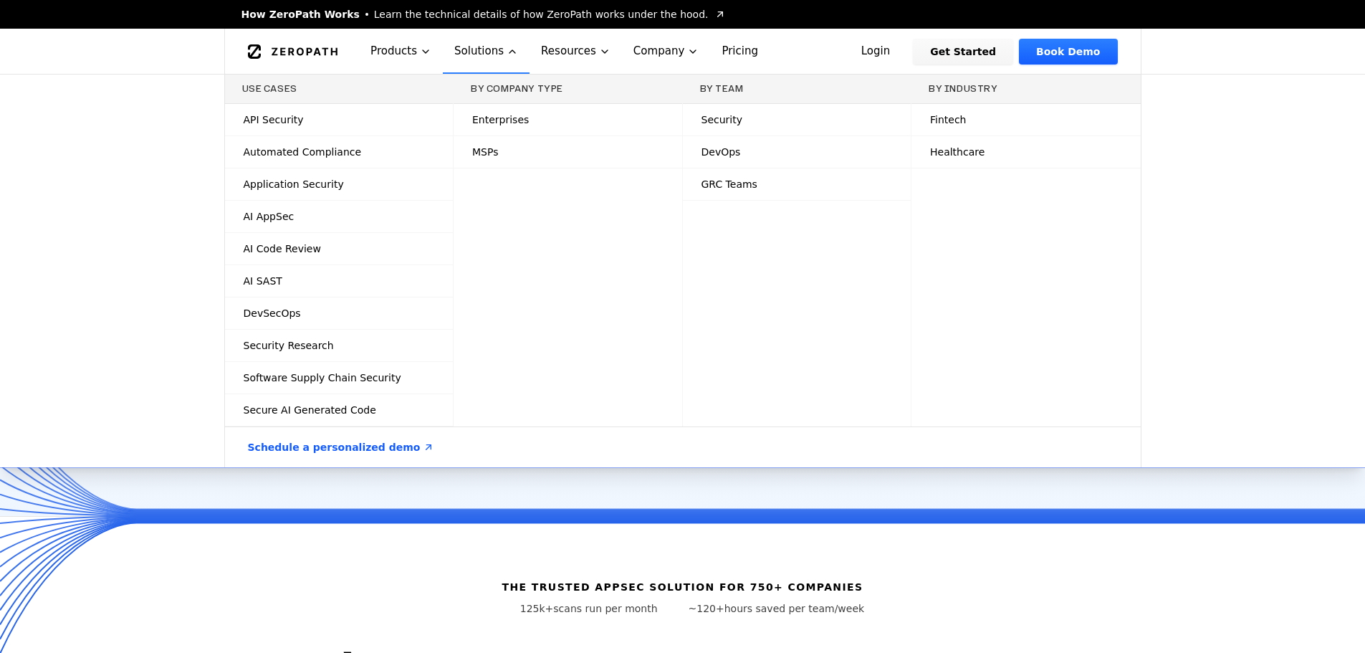
click at [1264, 306] on div "Use Cases API Security Automated Compliance Application Security AI AppSec AI C…" at bounding box center [682, 271] width 1365 height 393
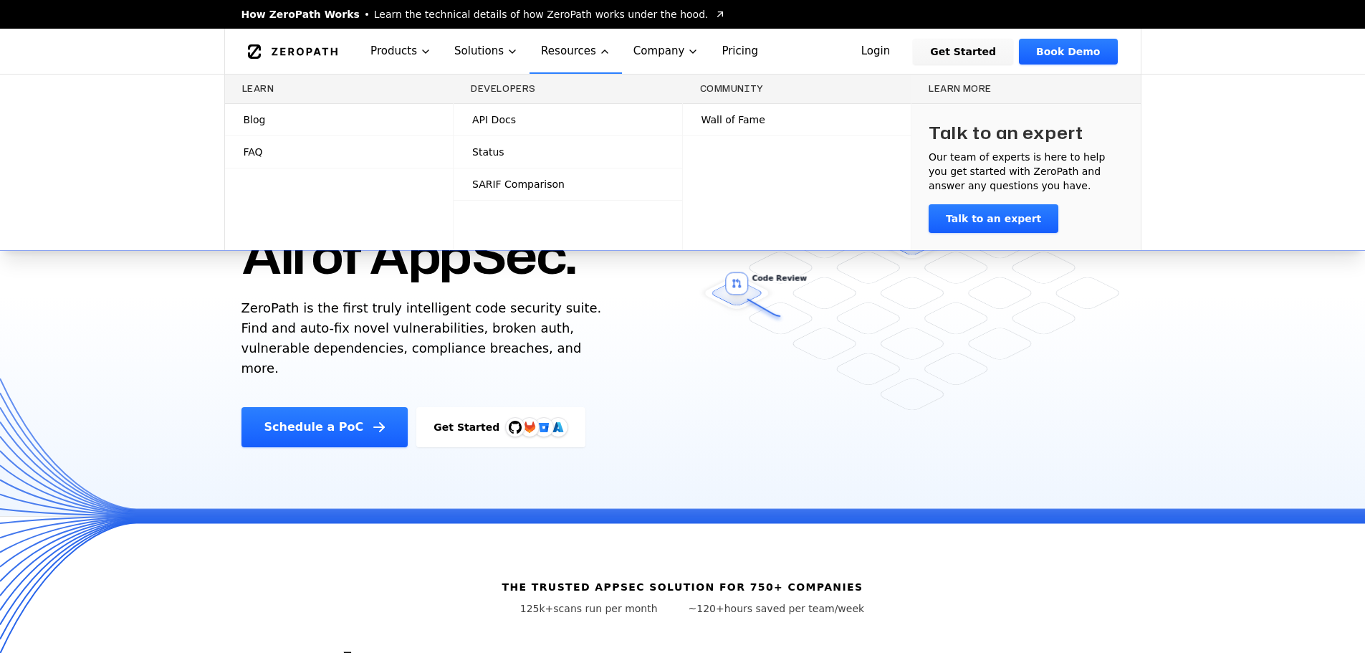
click at [241, 116] on div "Blog" at bounding box center [249, 120] width 34 height 14
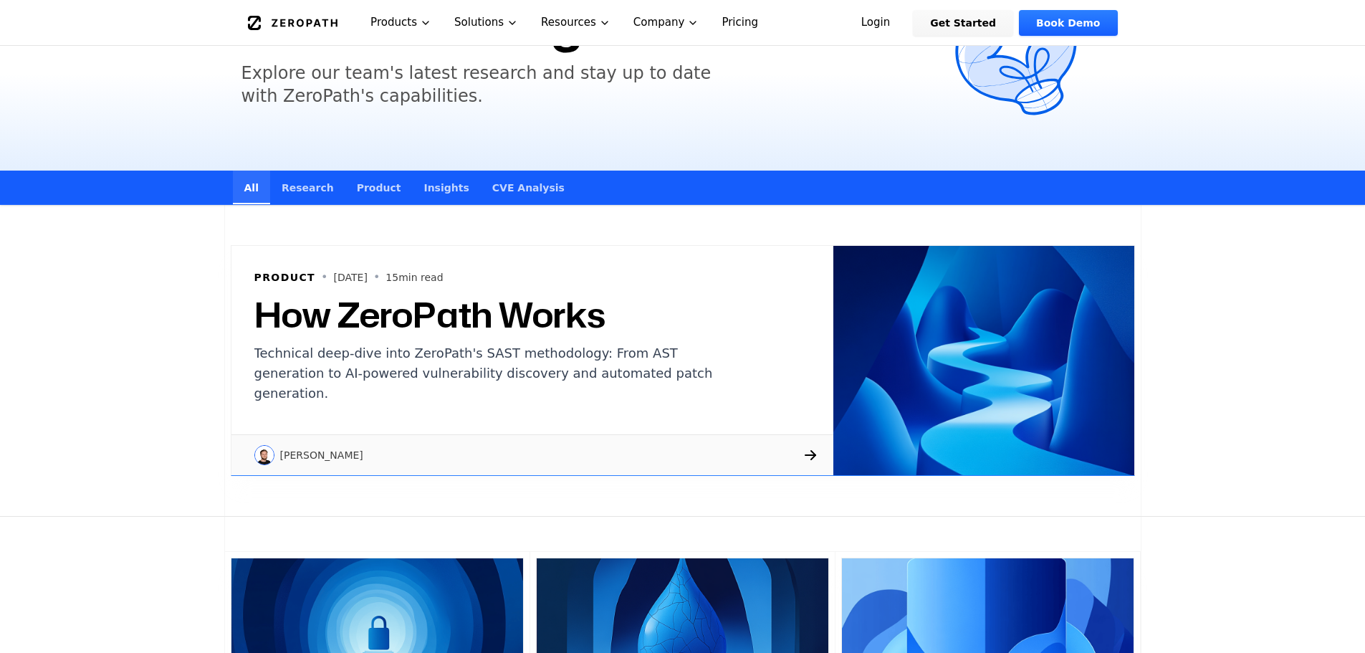
scroll to position [143, 0]
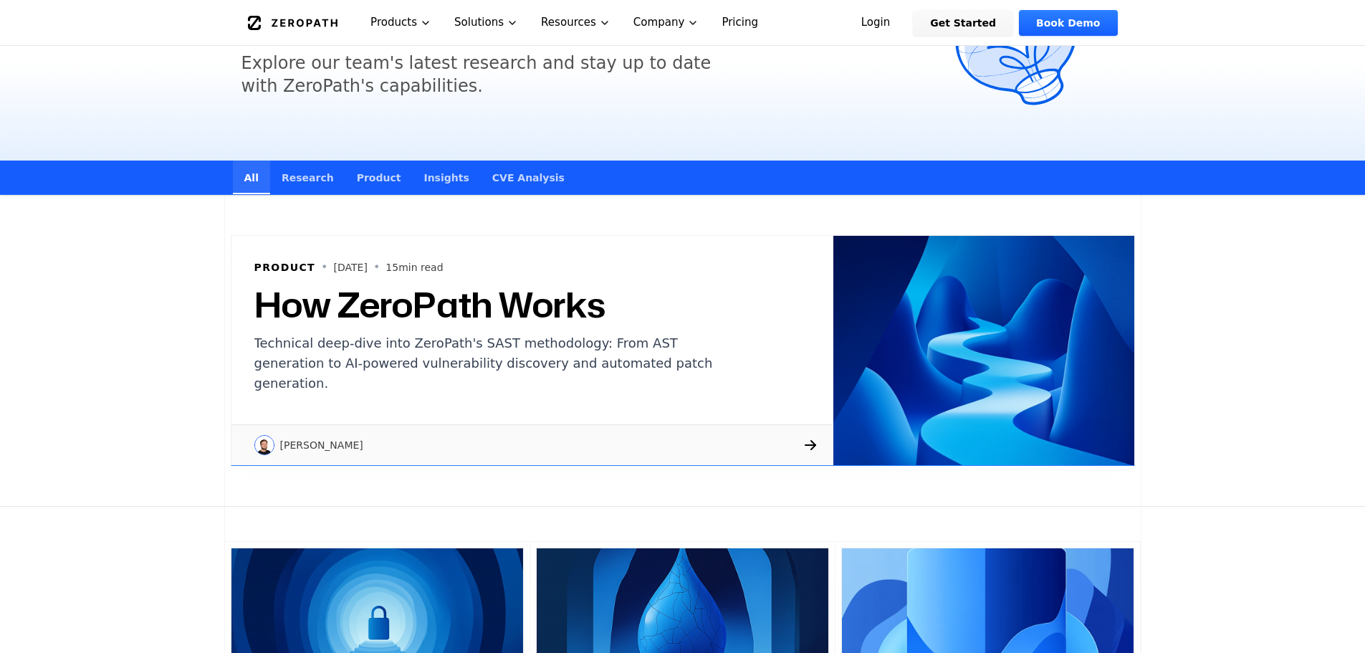
click at [808, 442] on icon at bounding box center [810, 444] width 17 height 17
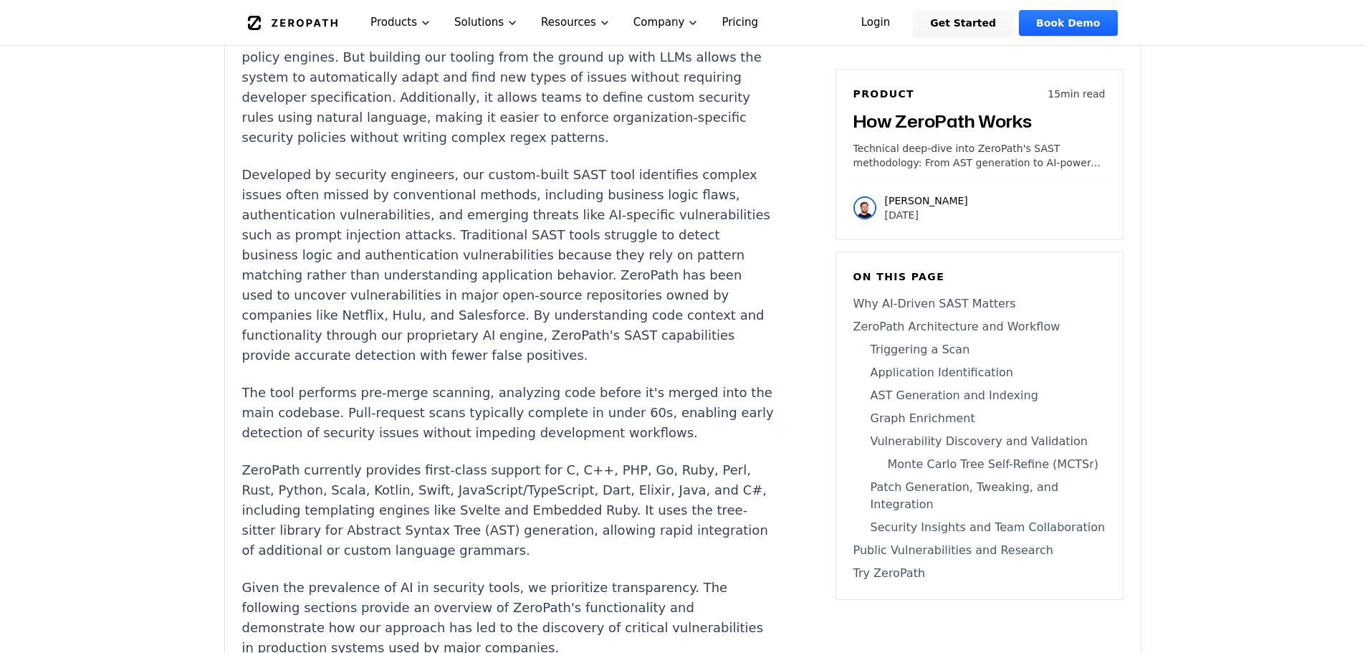
scroll to position [1792, 0]
